Goal: Task Accomplishment & Management: Manage account settings

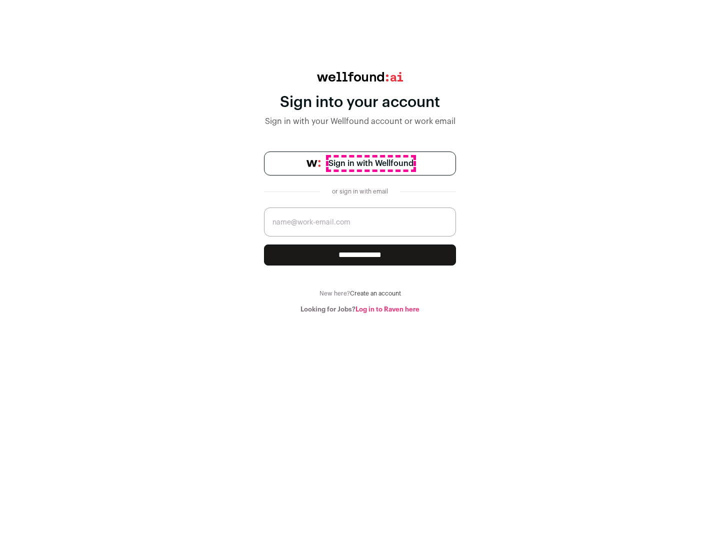
click at [371, 164] on span "Sign in with Wellfound" at bounding box center [371, 164] width 85 height 12
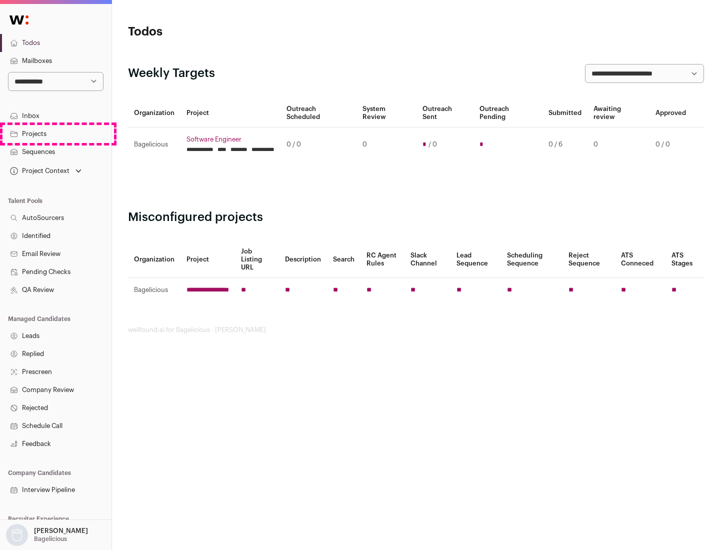
click at [56, 134] on link "Projects" at bounding box center [56, 134] width 112 height 18
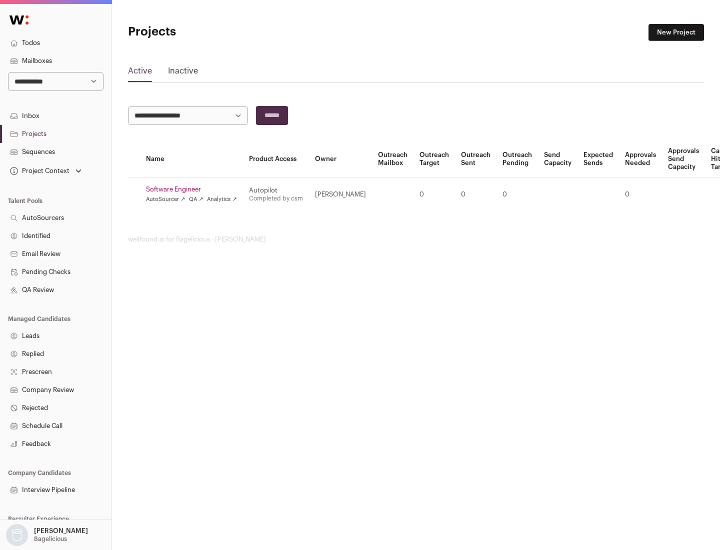
click at [195, 190] on link "Software Engineer" at bounding box center [191, 190] width 91 height 8
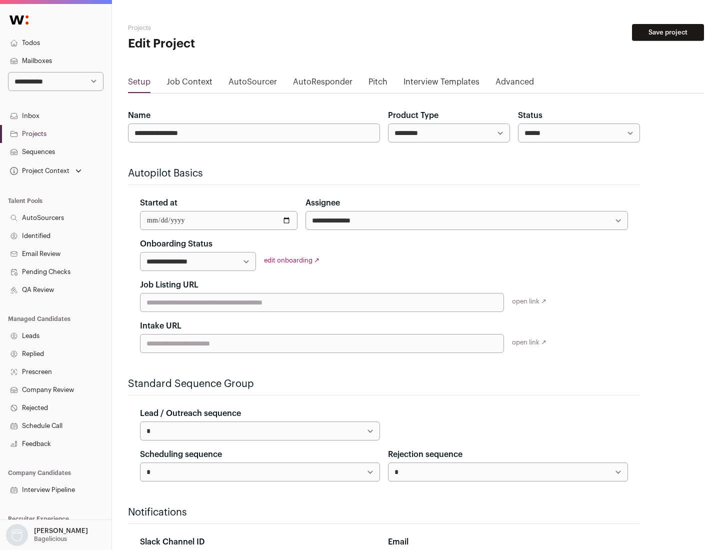
click at [668, 33] on button "Save project" at bounding box center [668, 32] width 72 height 17
